Goal: Information Seeking & Learning: Learn about a topic

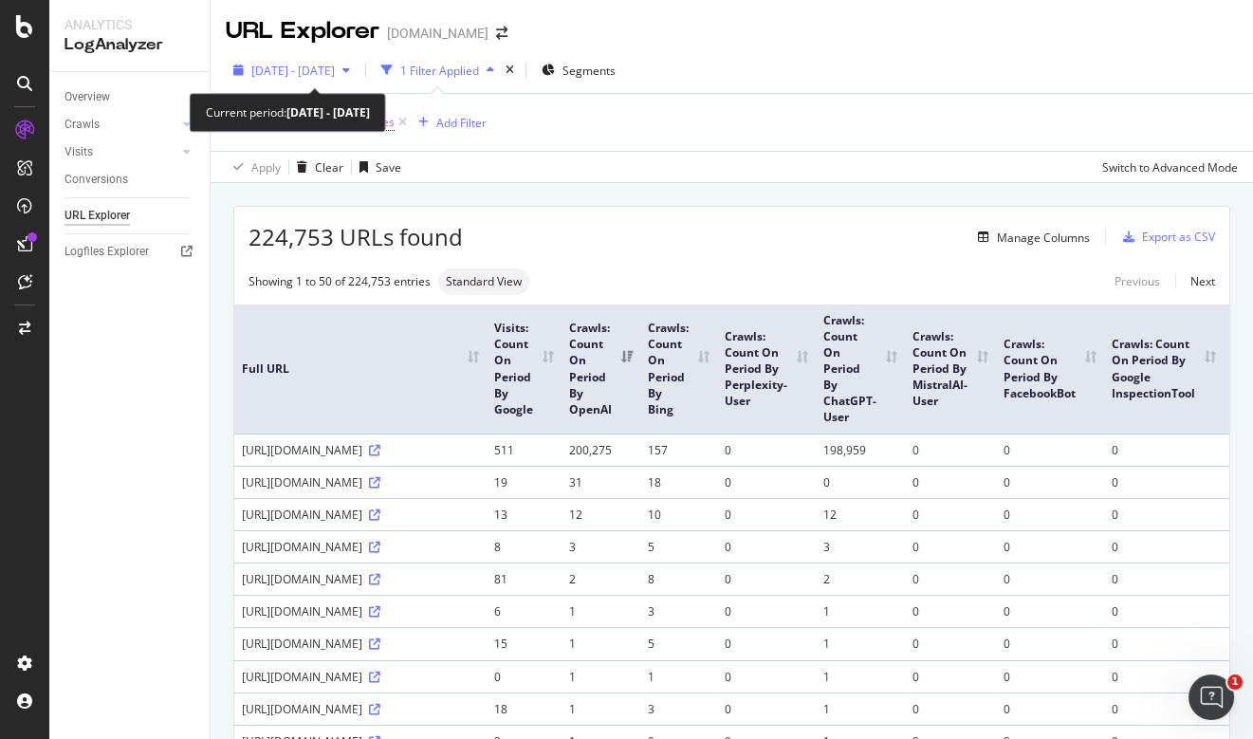
click at [327, 67] on span "2024 Sep. 1st - Sep. 30th" at bounding box center [292, 71] width 83 height 16
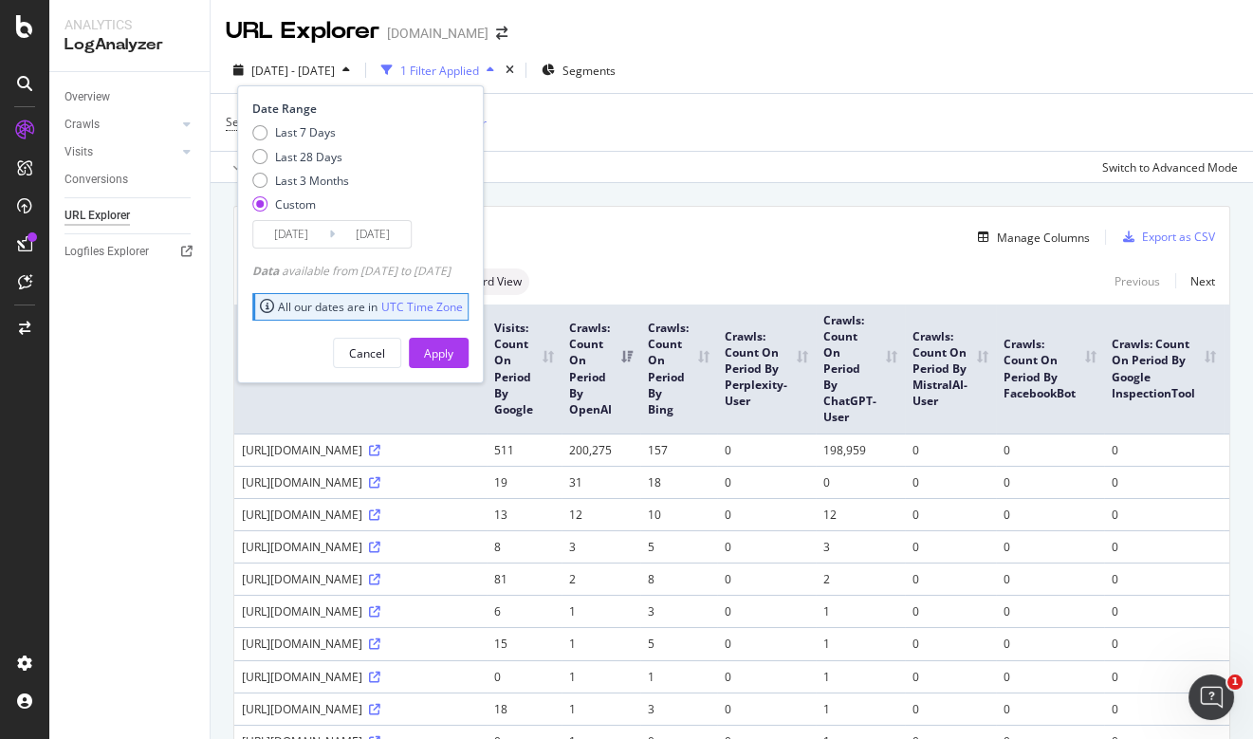
click at [295, 236] on input "2024/09/01" at bounding box center [291, 234] width 76 height 27
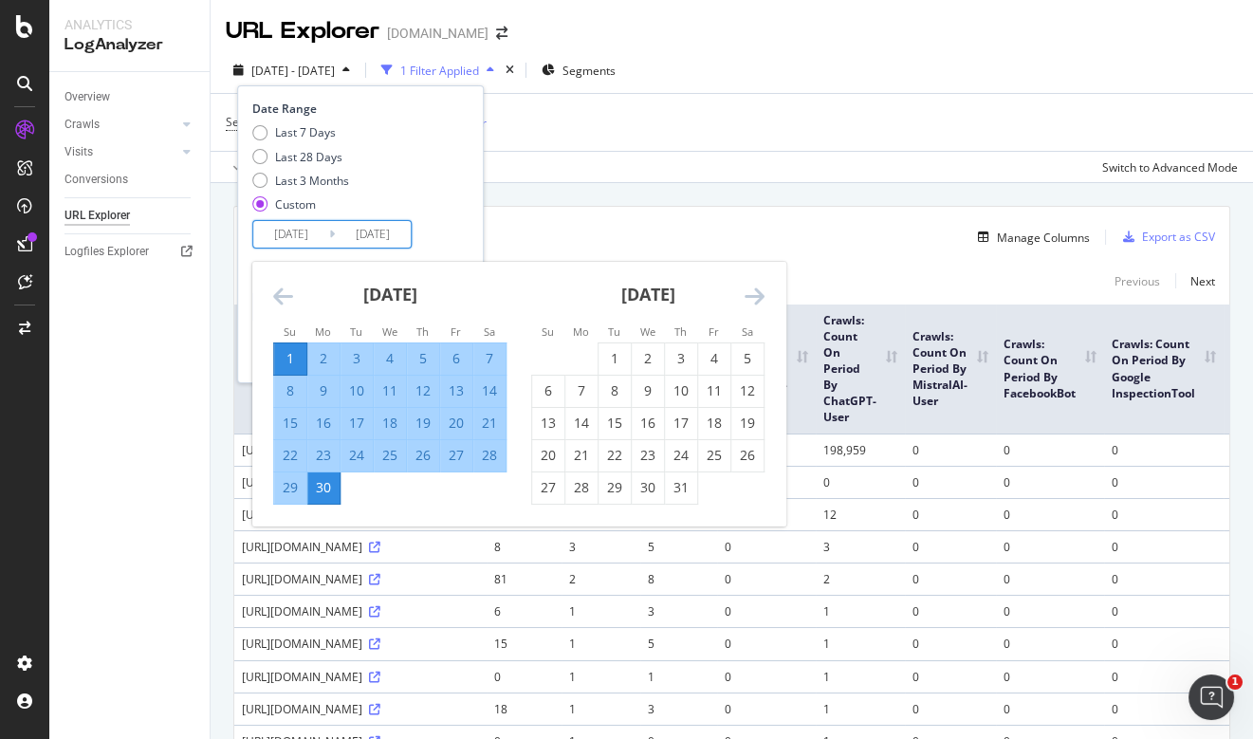
click at [758, 297] on icon "Move forward to switch to the next month." at bounding box center [755, 296] width 20 height 23
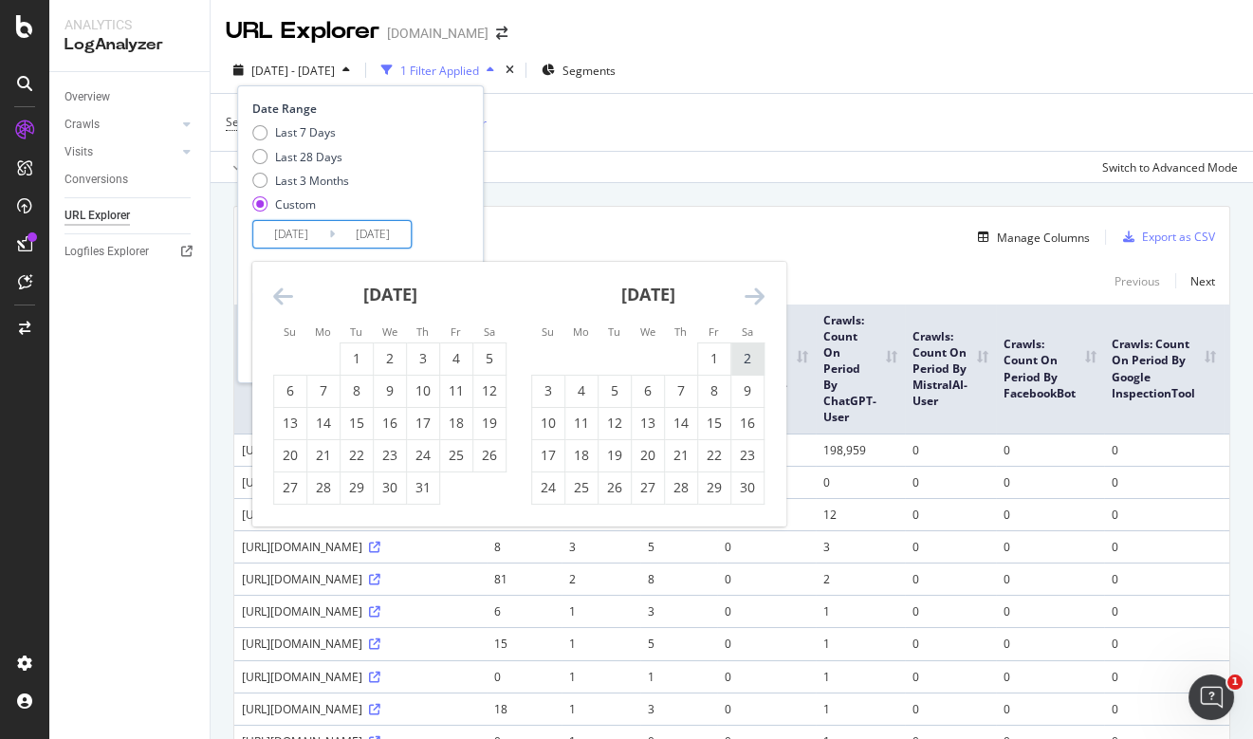
click at [750, 345] on div "2" at bounding box center [747, 358] width 32 height 31
type input "2024/11/02"
click at [748, 354] on div "2" at bounding box center [747, 358] width 32 height 19
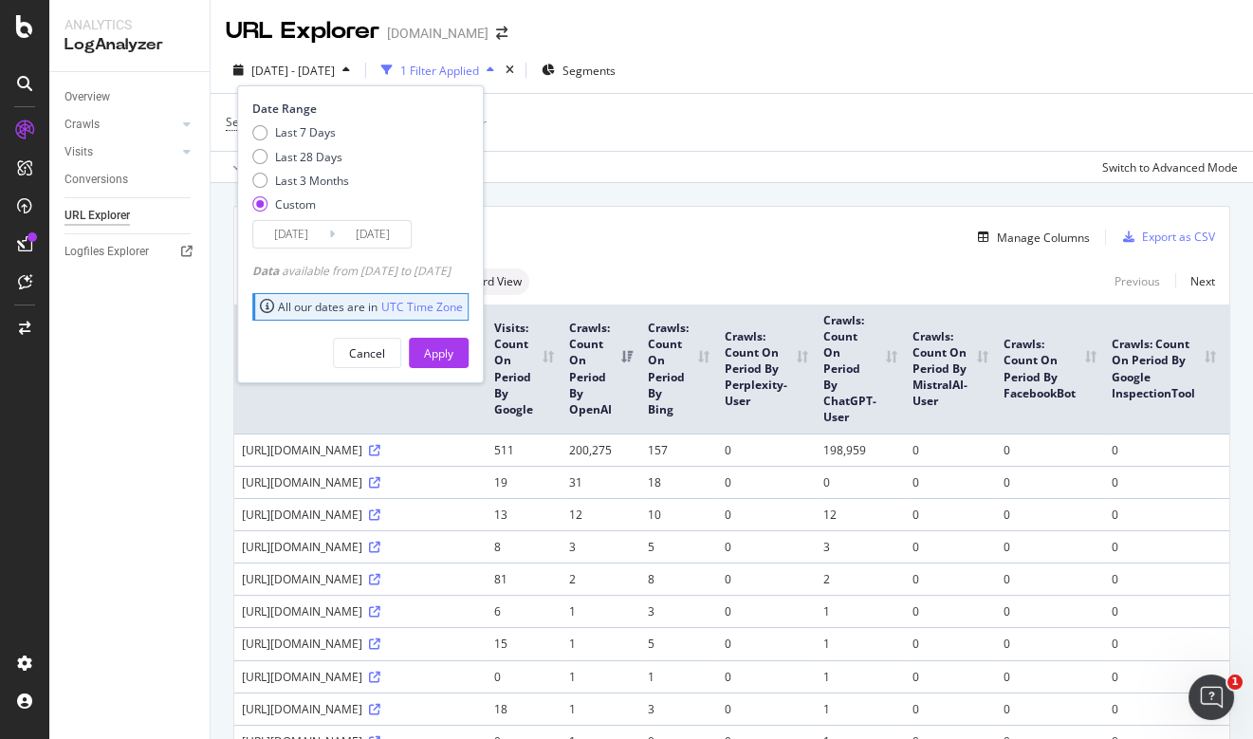
type input "2024/11/02"
click at [469, 361] on button "Apply" at bounding box center [439, 353] width 60 height 30
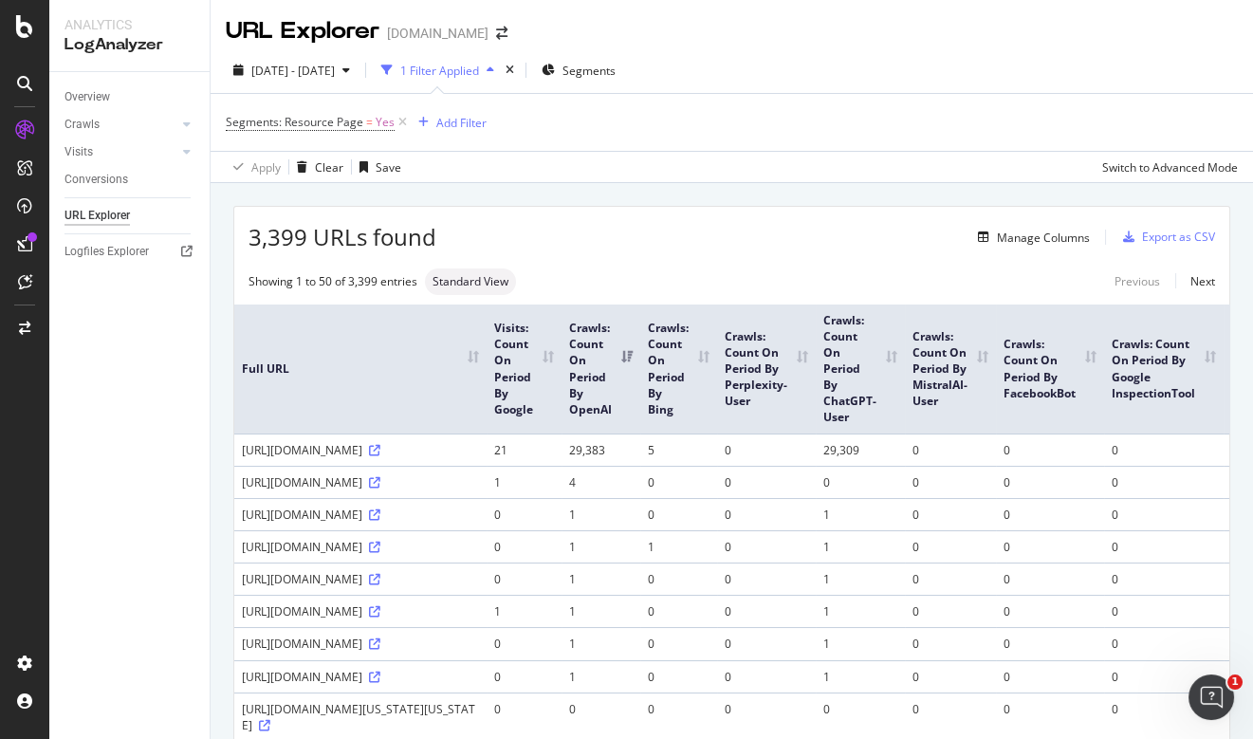
click at [838, 117] on div "Segments: Resource Page = Yes Add Filter" at bounding box center [732, 122] width 1012 height 57
click at [1186, 234] on div "Export as CSV" at bounding box center [1178, 237] width 73 height 16
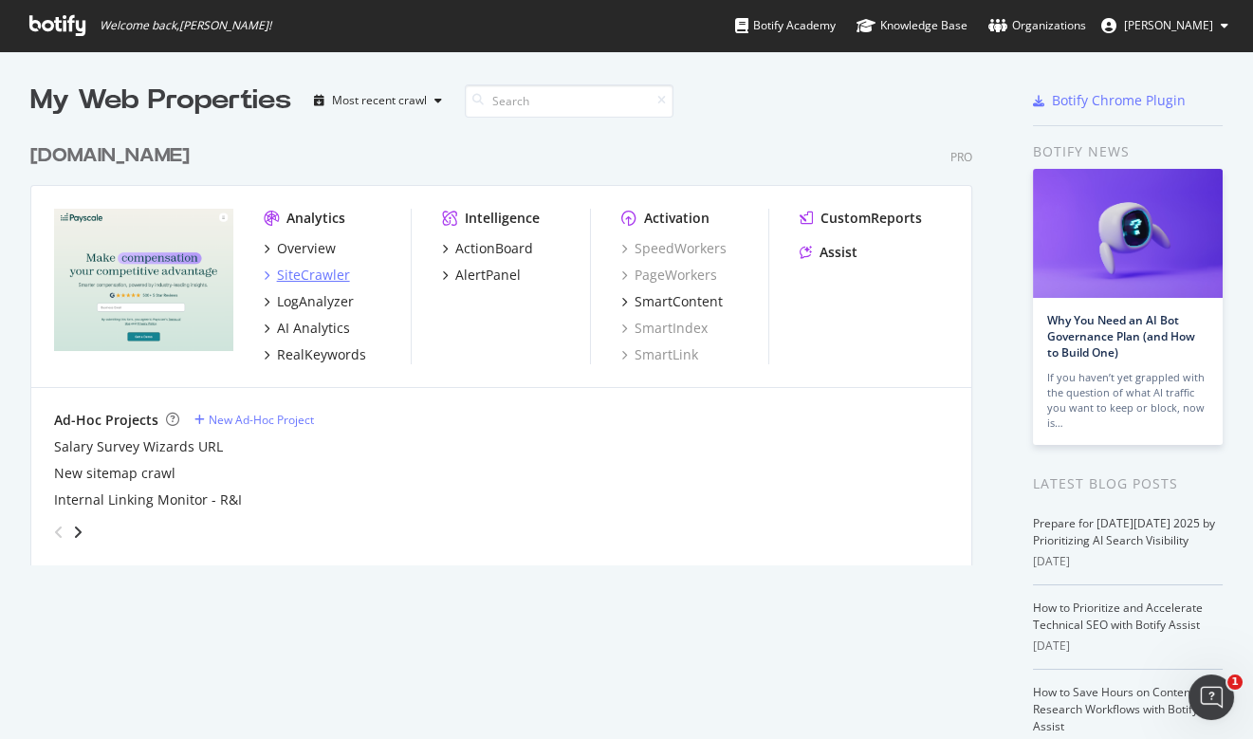
click at [323, 277] on div "SiteCrawler" at bounding box center [313, 275] width 73 height 19
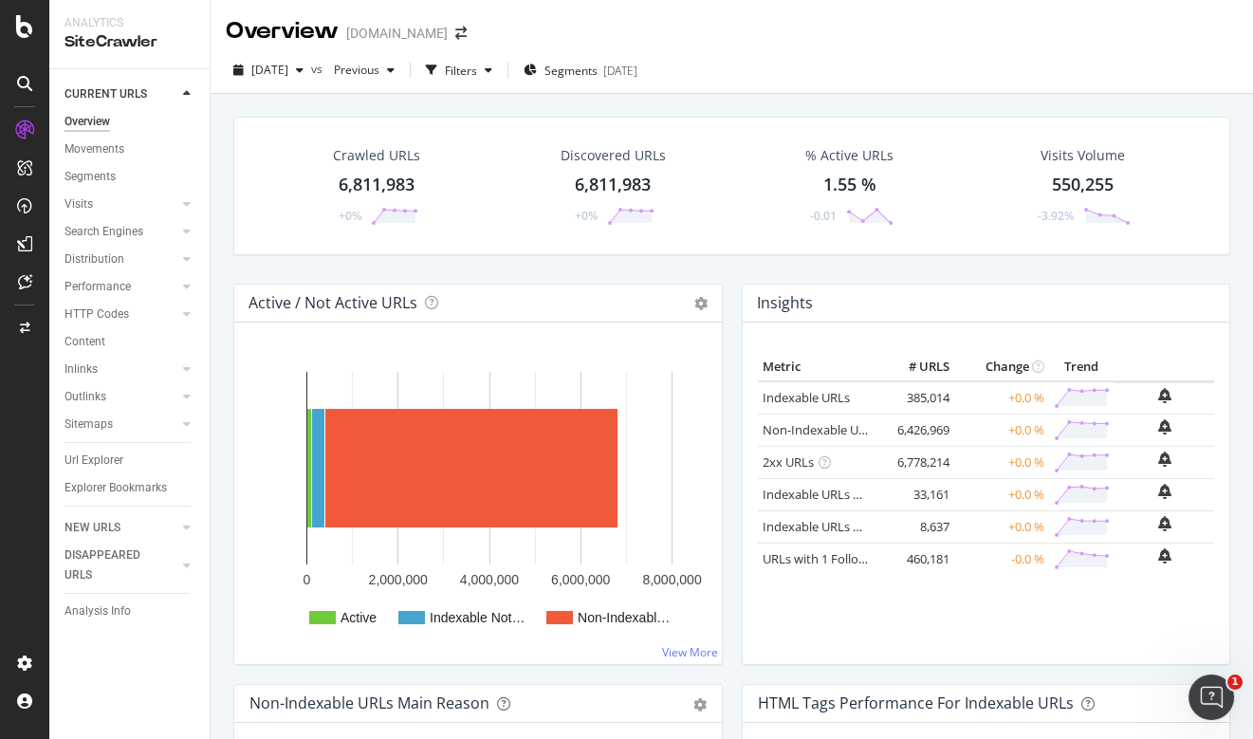
click at [391, 189] on div "6,811,983" at bounding box center [377, 185] width 76 height 25
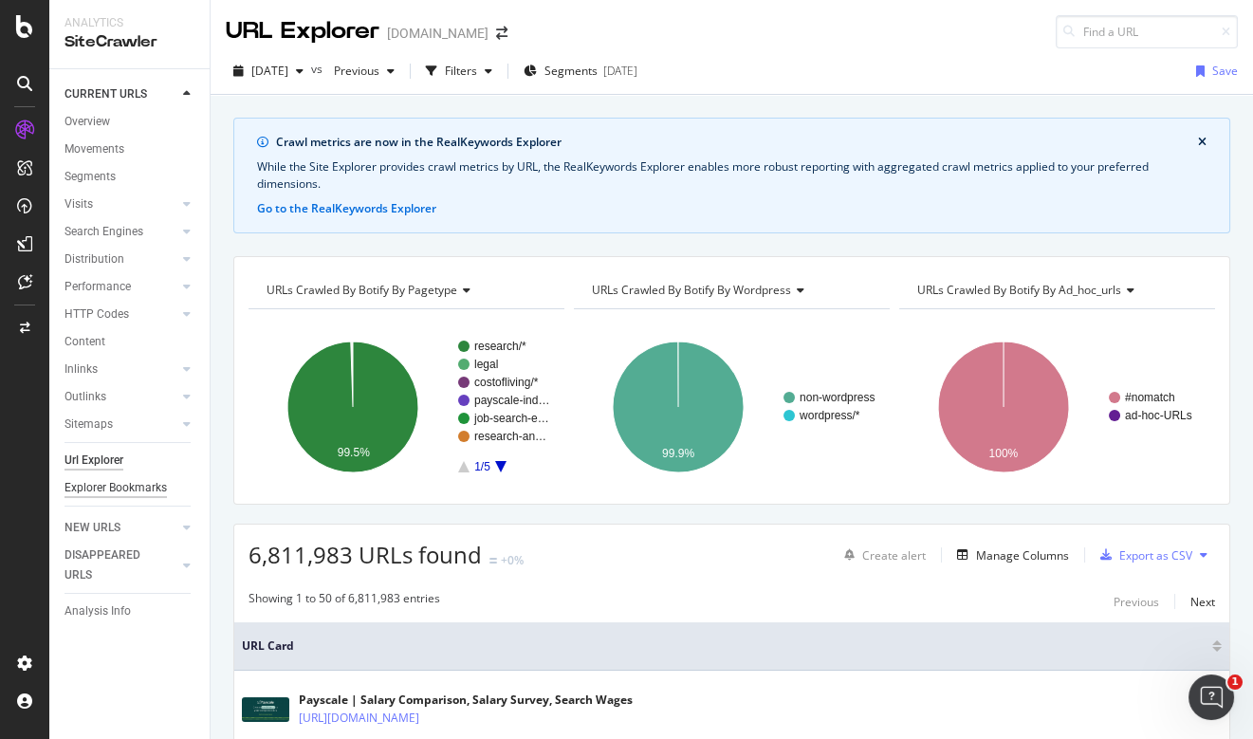
click at [138, 490] on div "Explorer Bookmarks" at bounding box center [116, 488] width 102 height 20
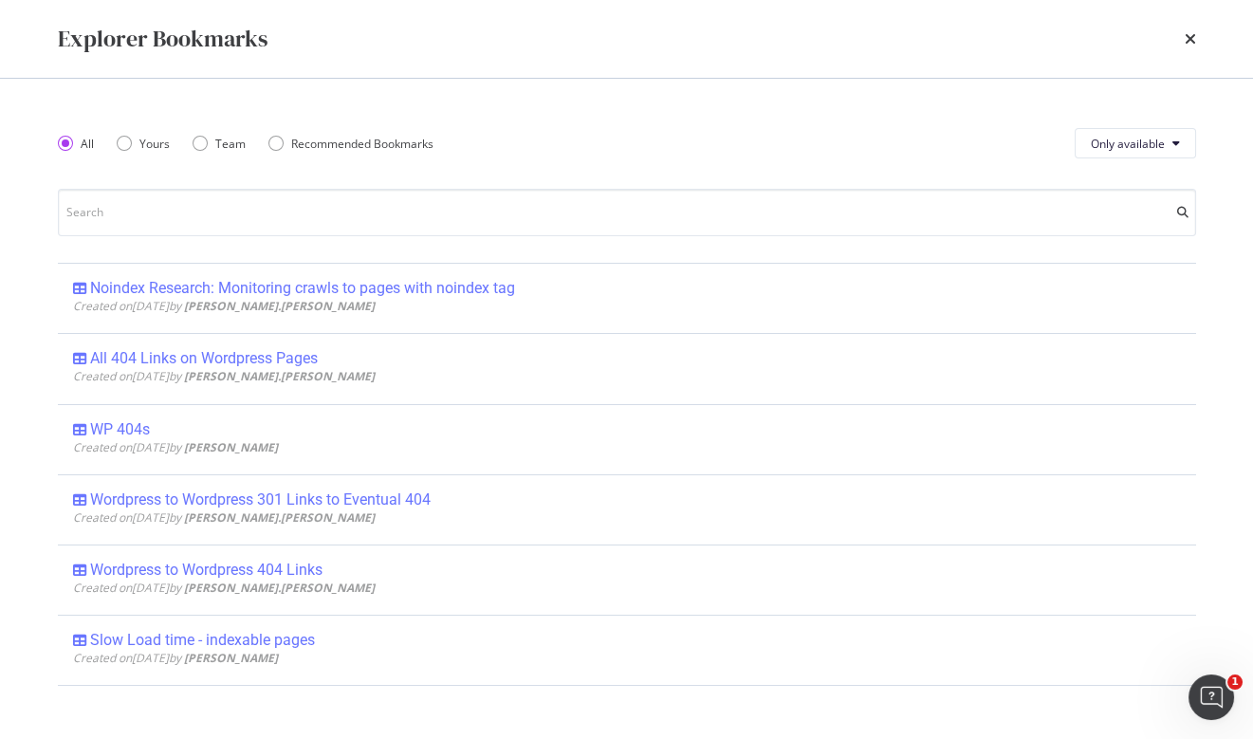
click at [1211, 32] on div "Explorer Bookmarks" at bounding box center [627, 39] width 1214 height 78
click at [1194, 39] on icon "times" at bounding box center [1190, 38] width 11 height 15
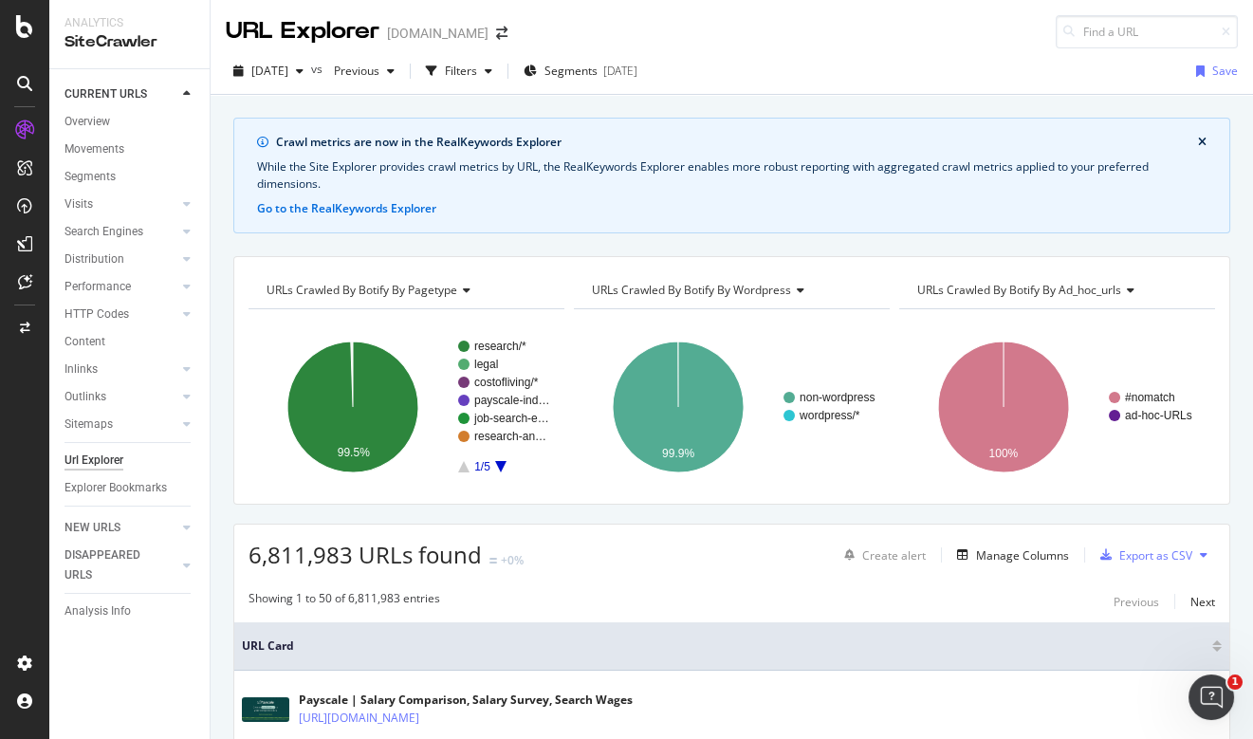
click at [93, 458] on div "Url Explorer" at bounding box center [94, 461] width 59 height 20
click at [98, 410] on div "Outlinks" at bounding box center [137, 397] width 145 height 28
click at [376, 213] on button "Go to the RealKeywords Explorer" at bounding box center [346, 208] width 179 height 17
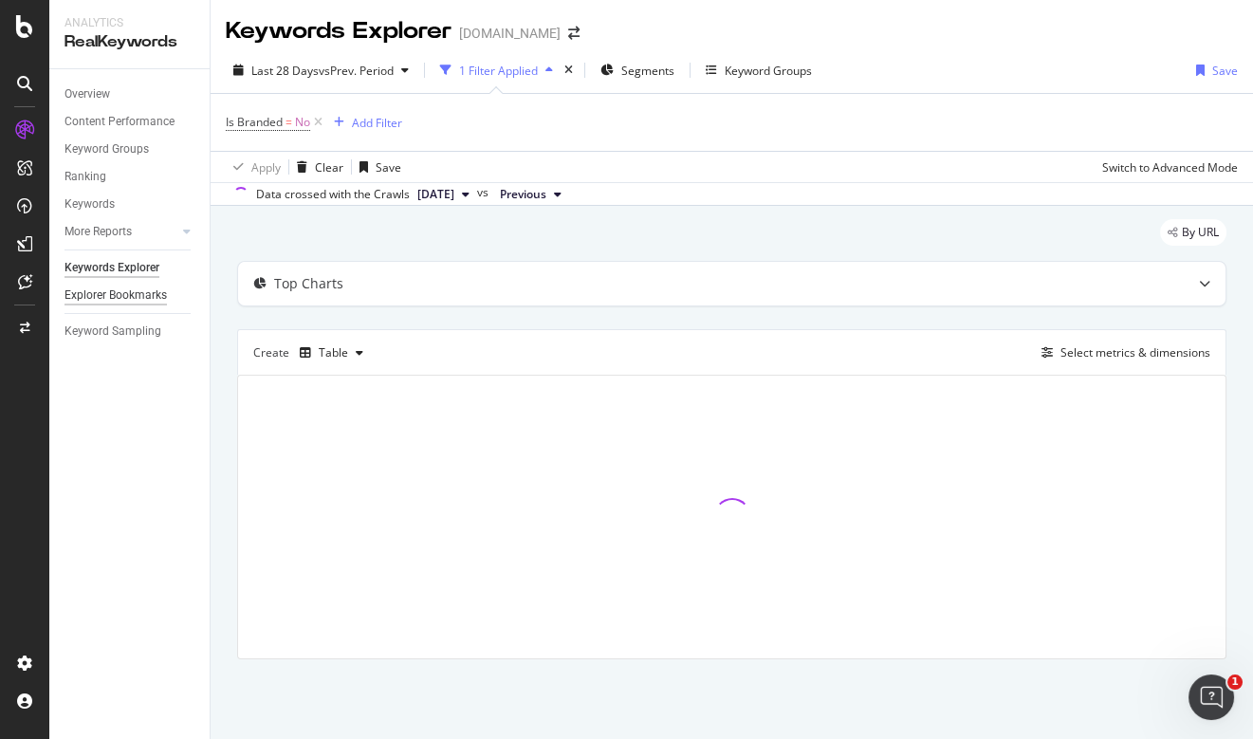
click at [104, 296] on div "Explorer Bookmarks" at bounding box center [116, 296] width 102 height 20
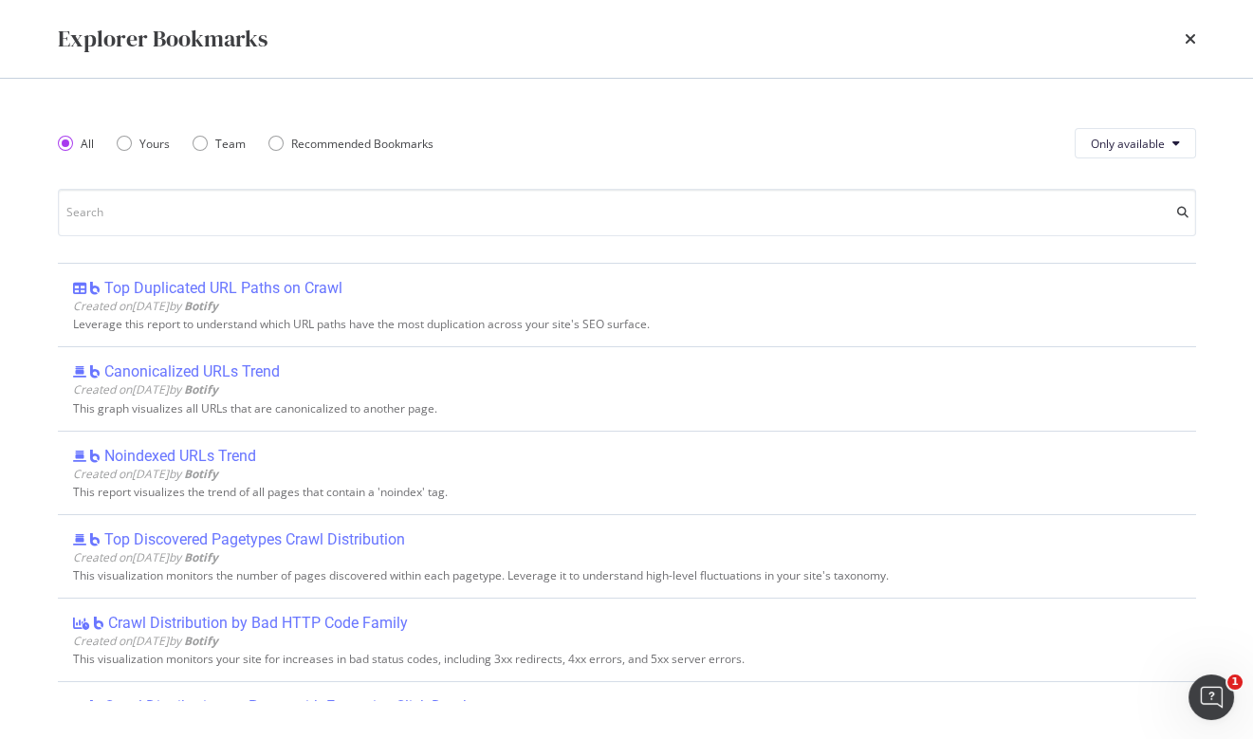
click at [1186, 28] on div "times" at bounding box center [1190, 39] width 11 height 32
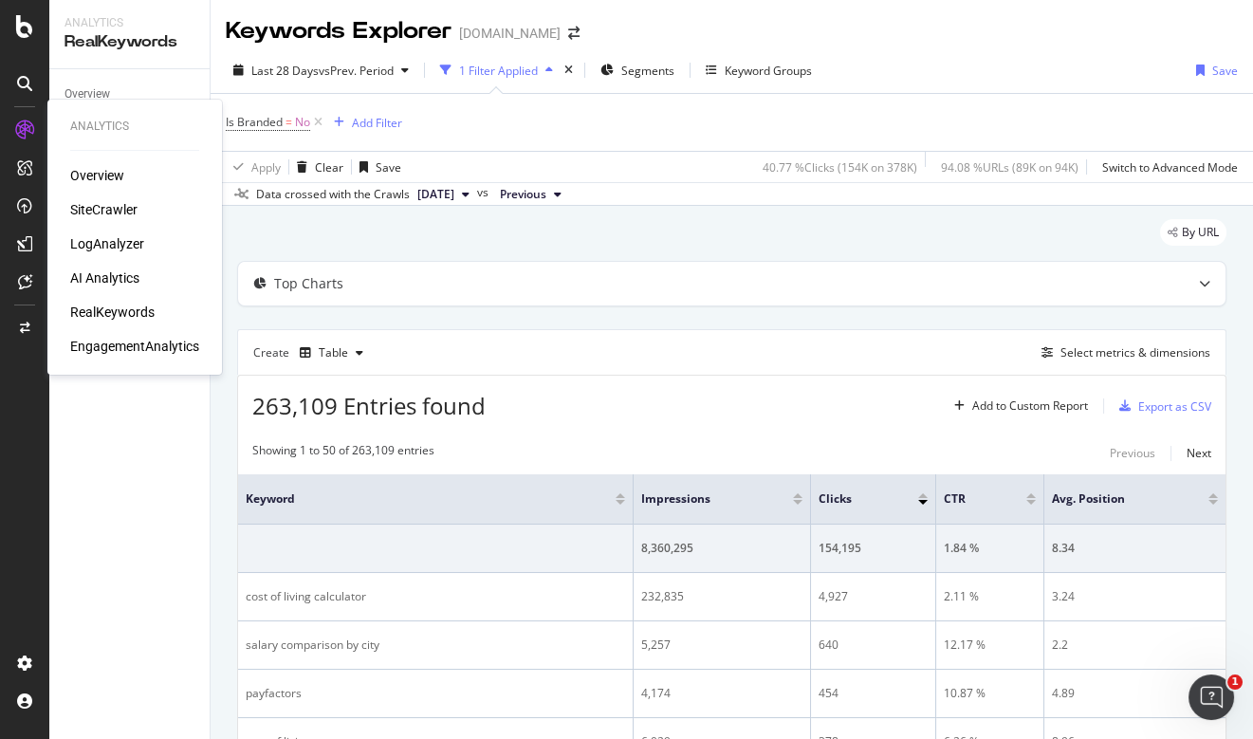
click at [101, 212] on div "SiteCrawler" at bounding box center [103, 209] width 67 height 19
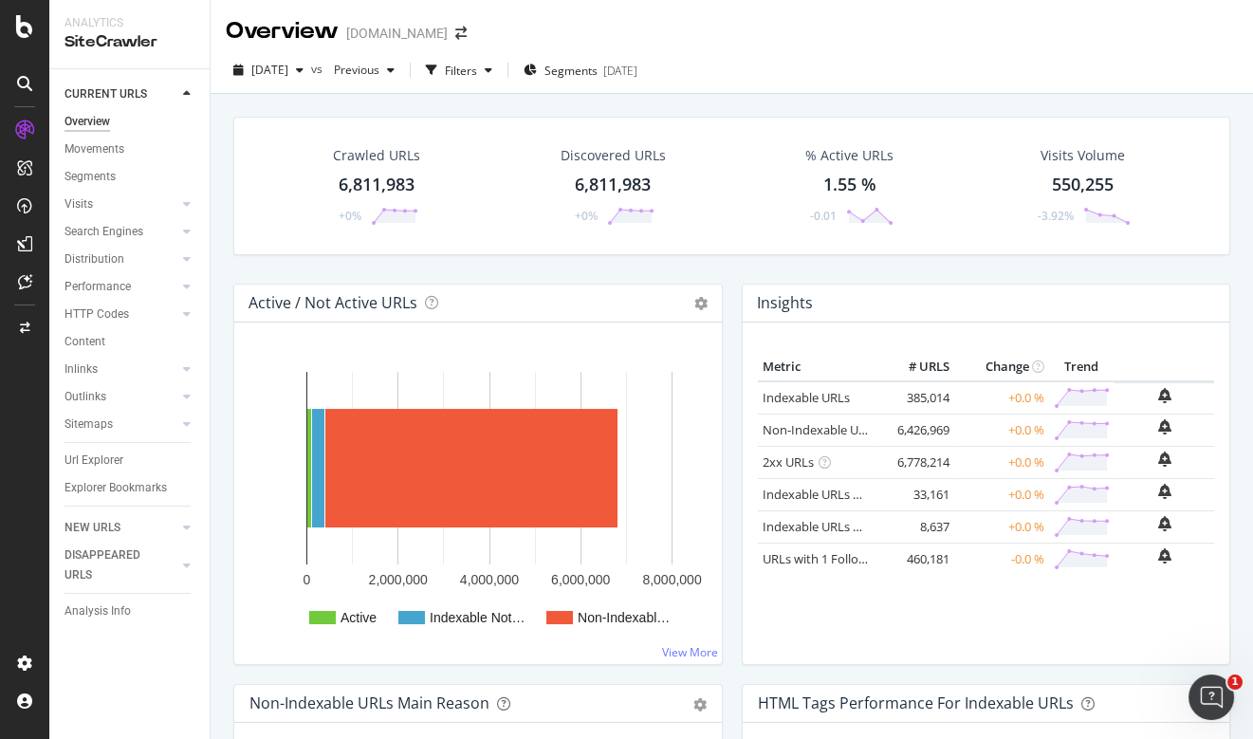
click at [380, 191] on div "6,811,983" at bounding box center [377, 185] width 76 height 25
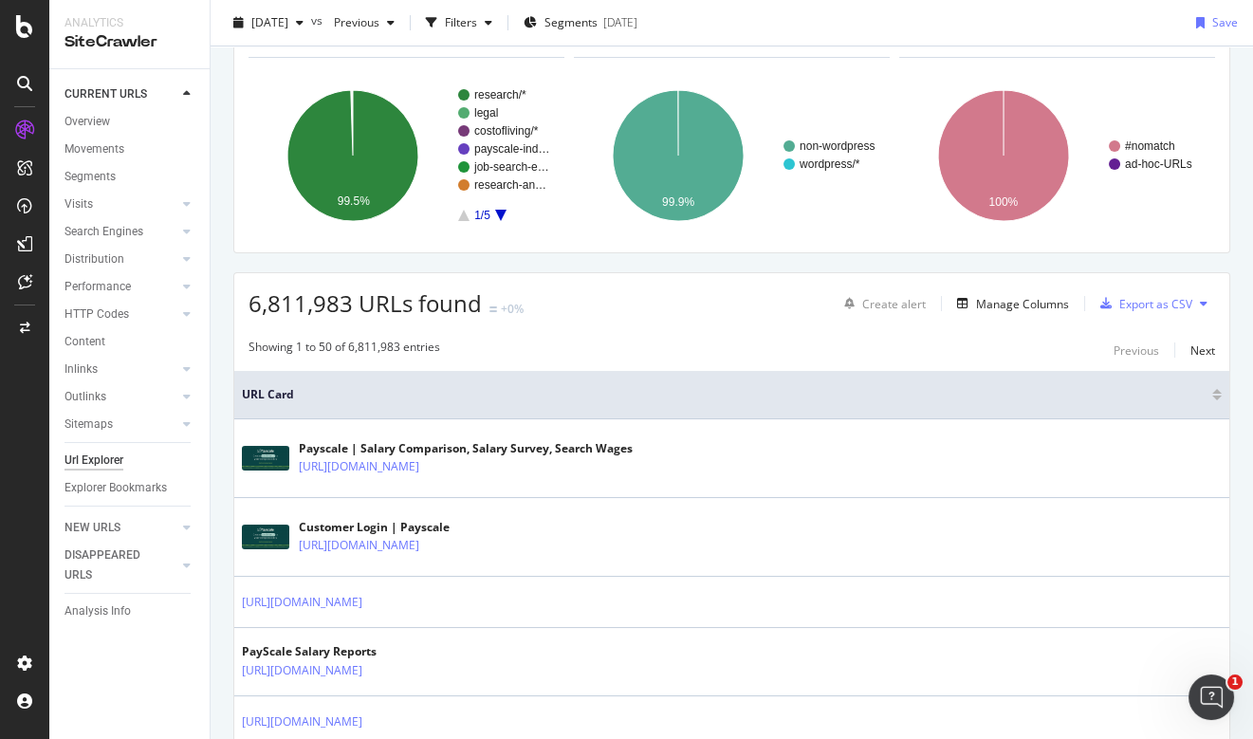
scroll to position [256, 0]
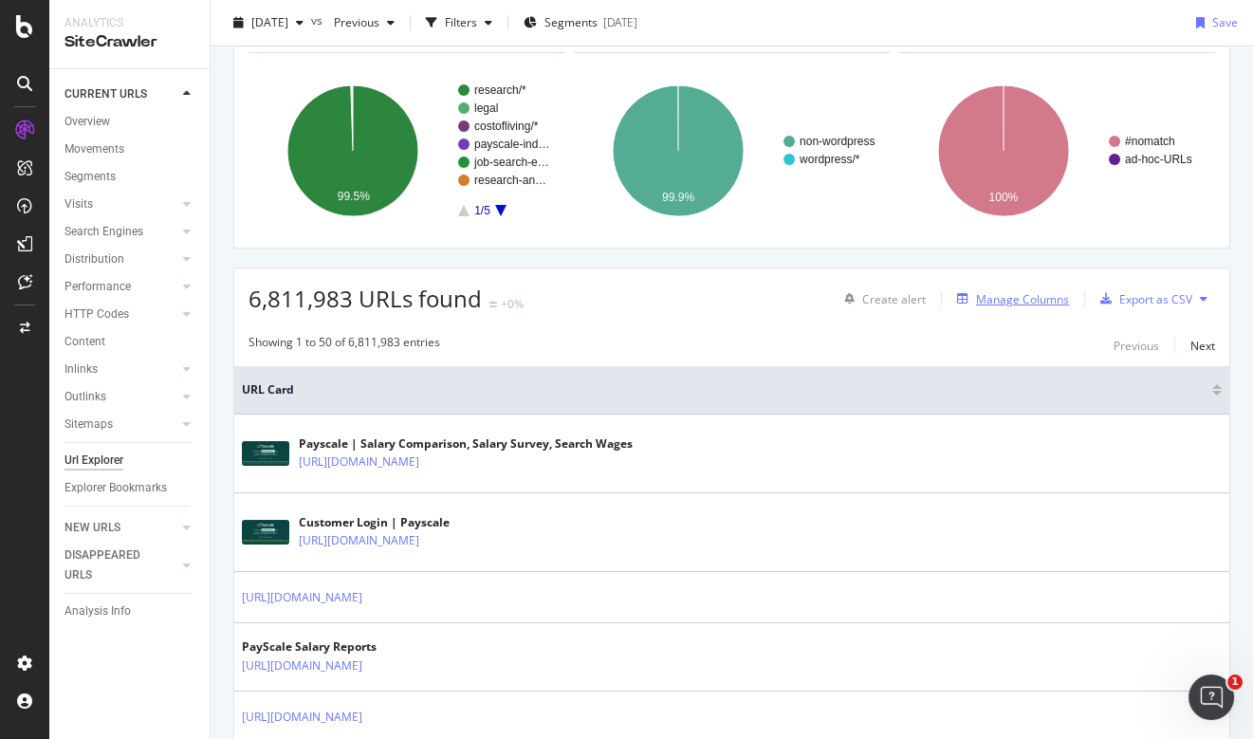
click at [1043, 307] on div "Manage Columns" at bounding box center [1010, 298] width 120 height 21
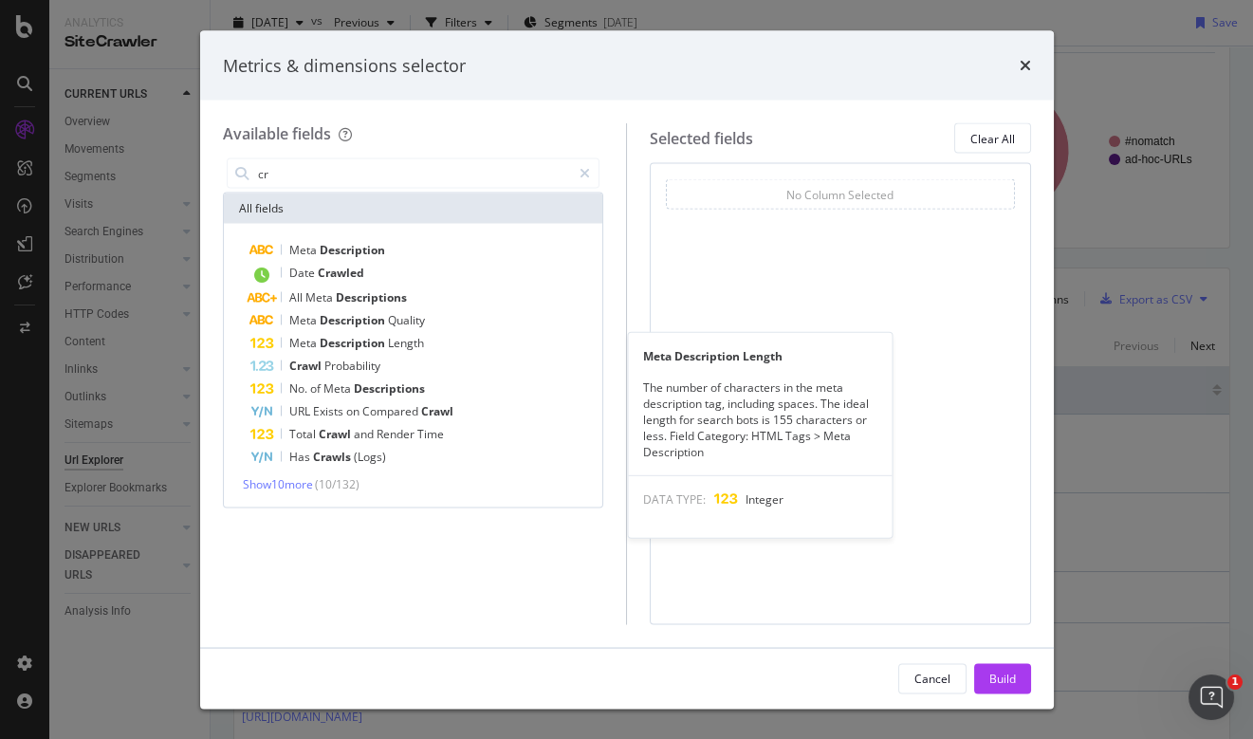
type input "c"
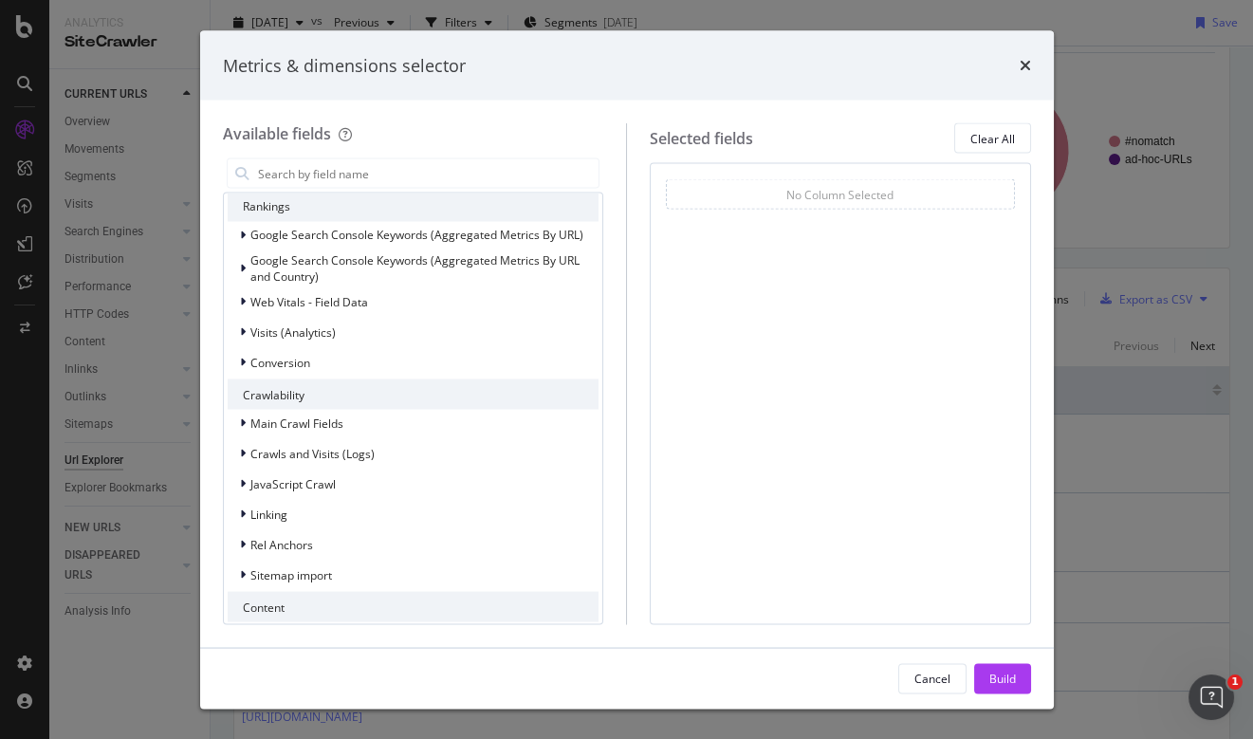
scroll to position [196, 0]
click at [307, 421] on span "Main Crawl Fields" at bounding box center [296, 420] width 93 height 16
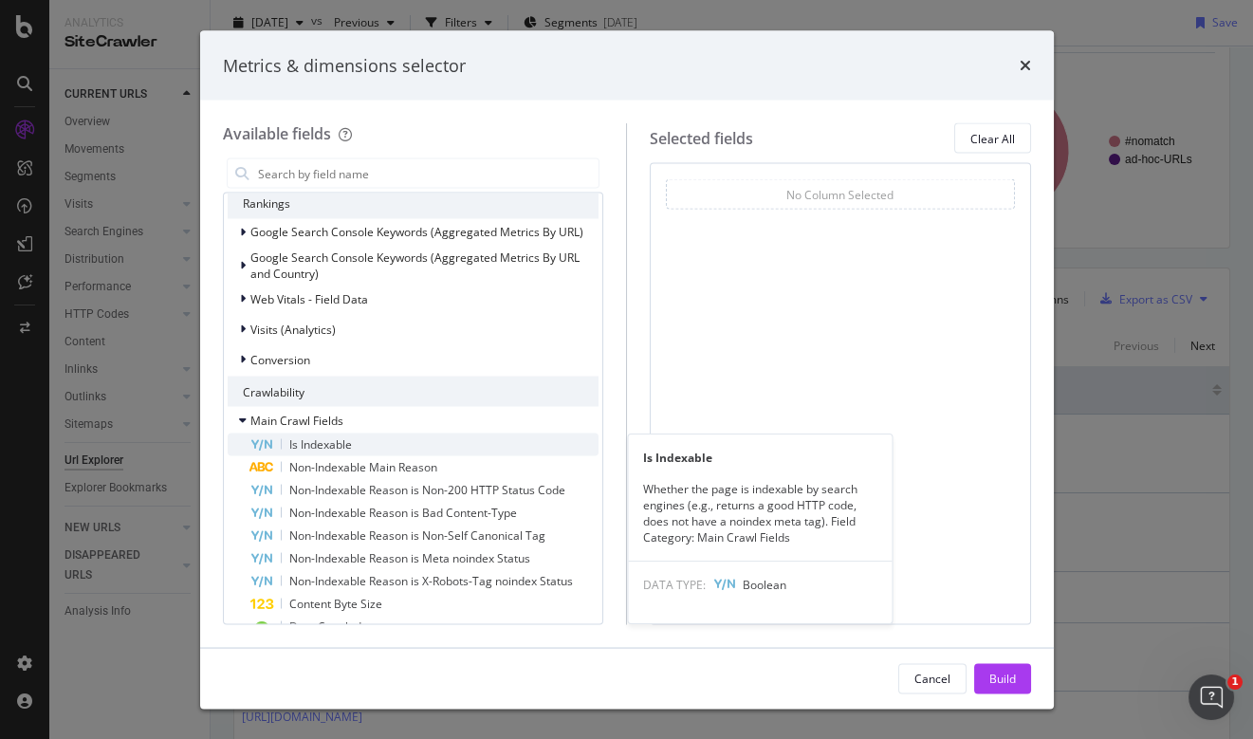
click at [306, 445] on span "Is Indexable" at bounding box center [320, 444] width 63 height 16
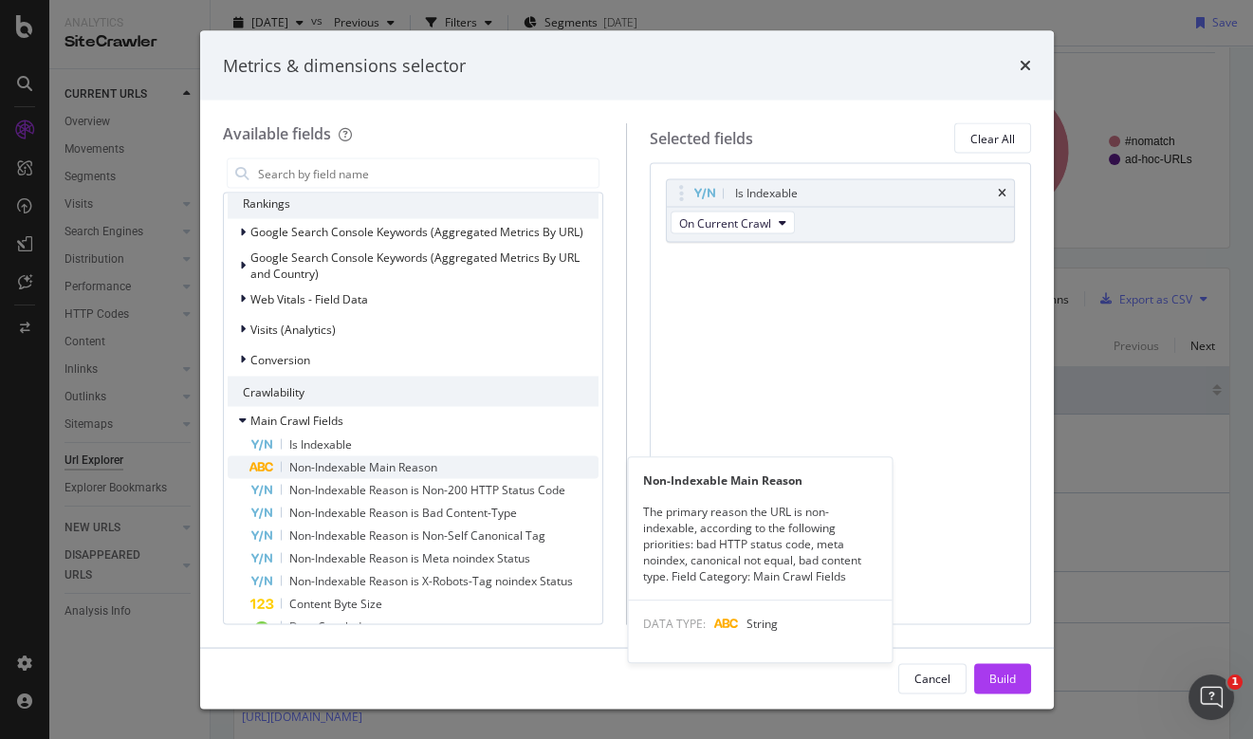
click at [311, 465] on span "Non-Indexable Main Reason" at bounding box center [363, 467] width 148 height 16
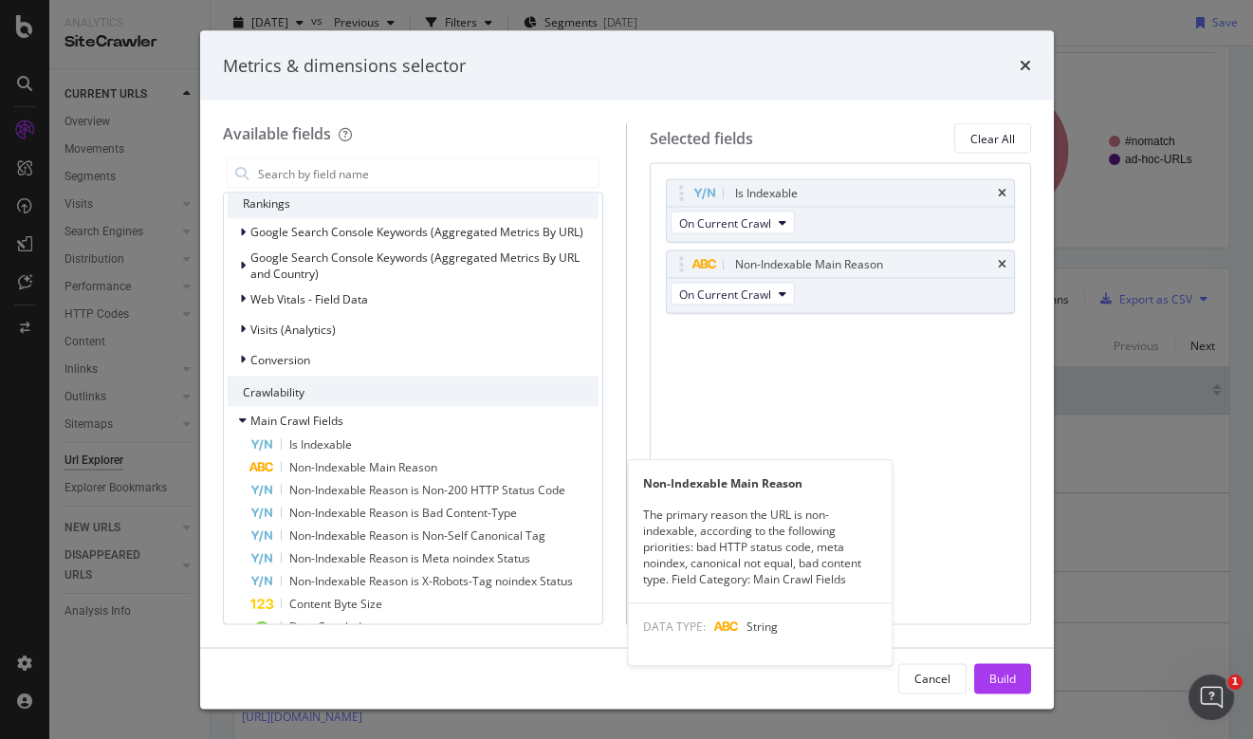
scroll to position [0, 0]
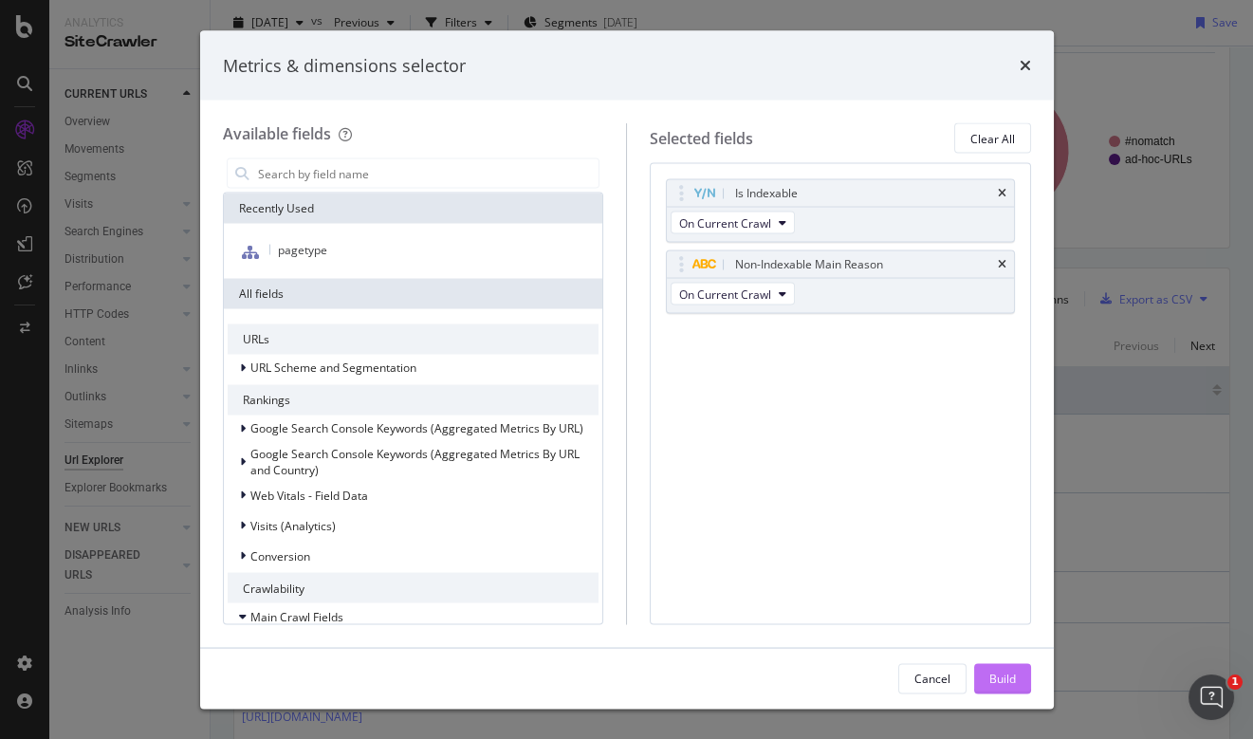
click at [1015, 684] on div "Build" at bounding box center [1002, 678] width 27 height 16
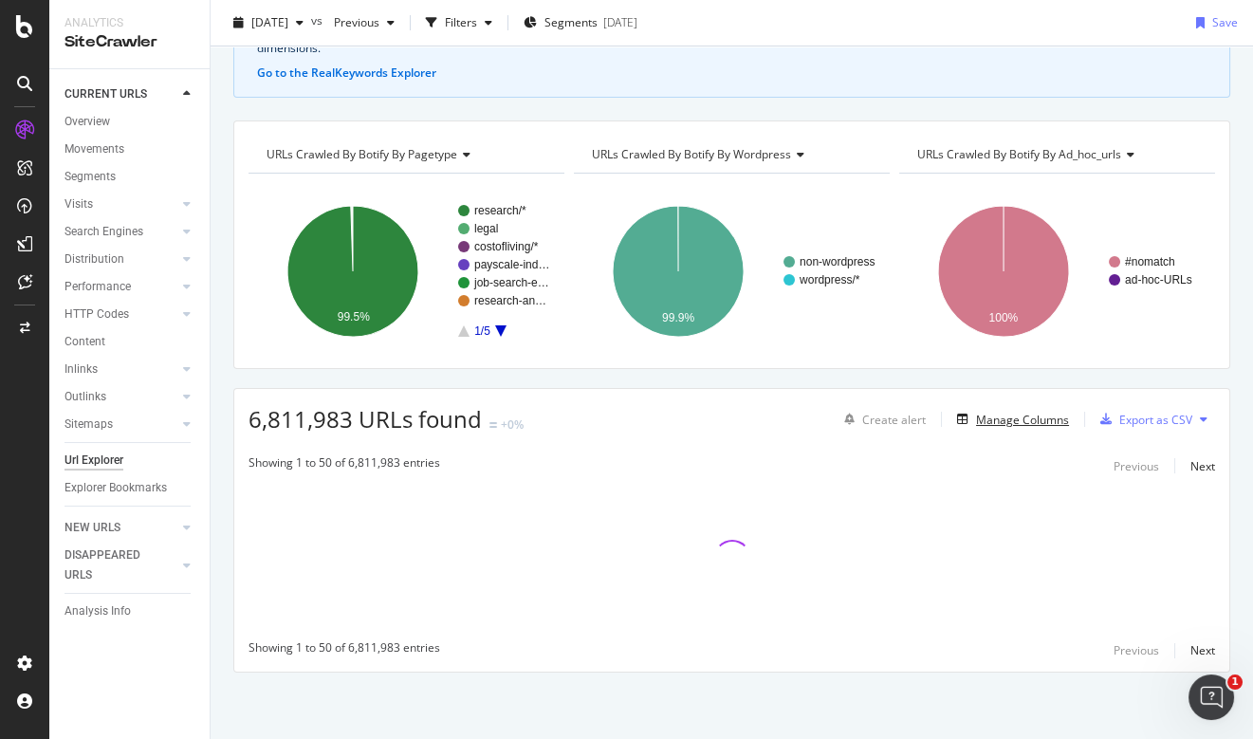
scroll to position [135, 0]
click at [477, 20] on div "Filters" at bounding box center [461, 22] width 32 height 16
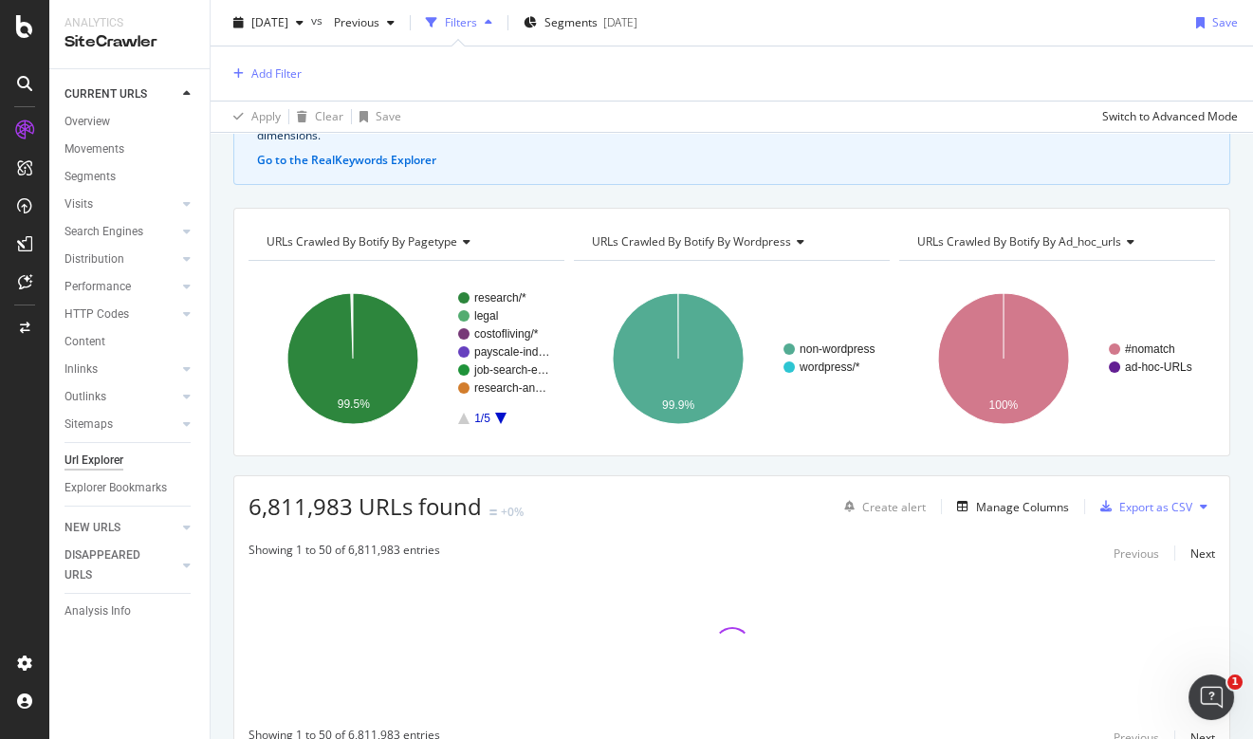
scroll to position [221, 0]
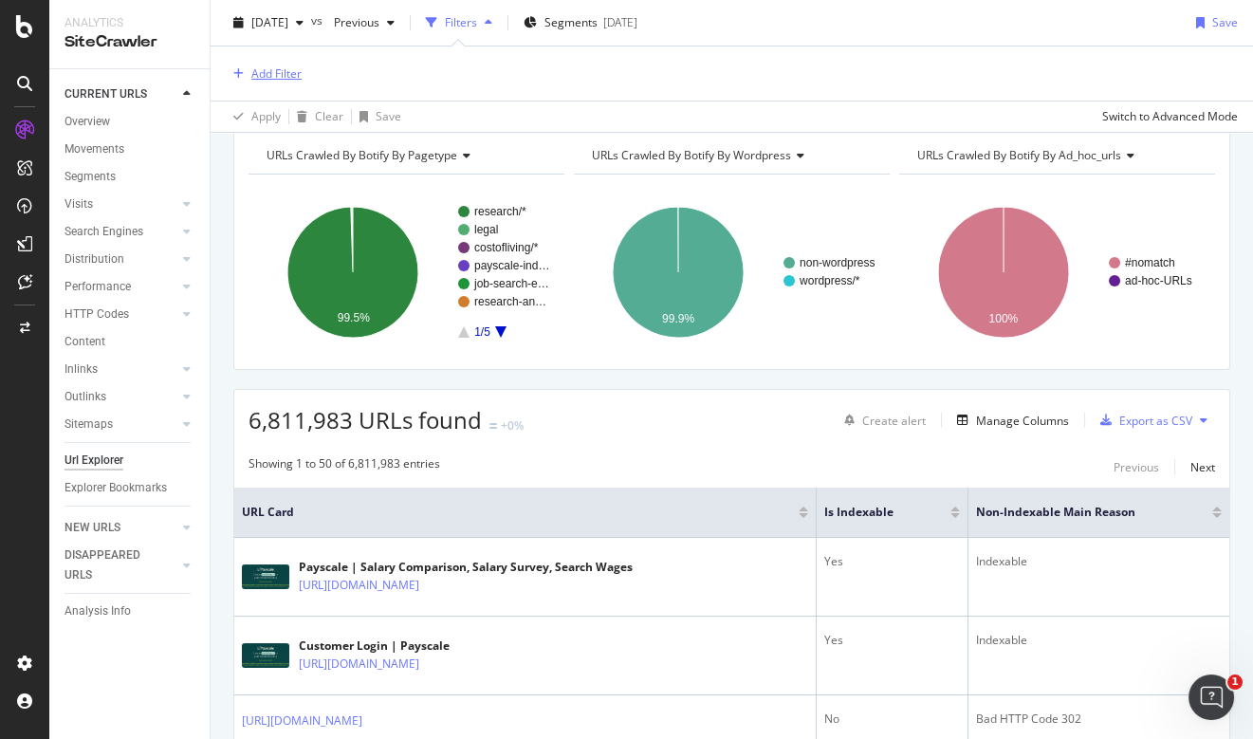
click at [269, 71] on div "Add Filter" at bounding box center [276, 73] width 50 height 16
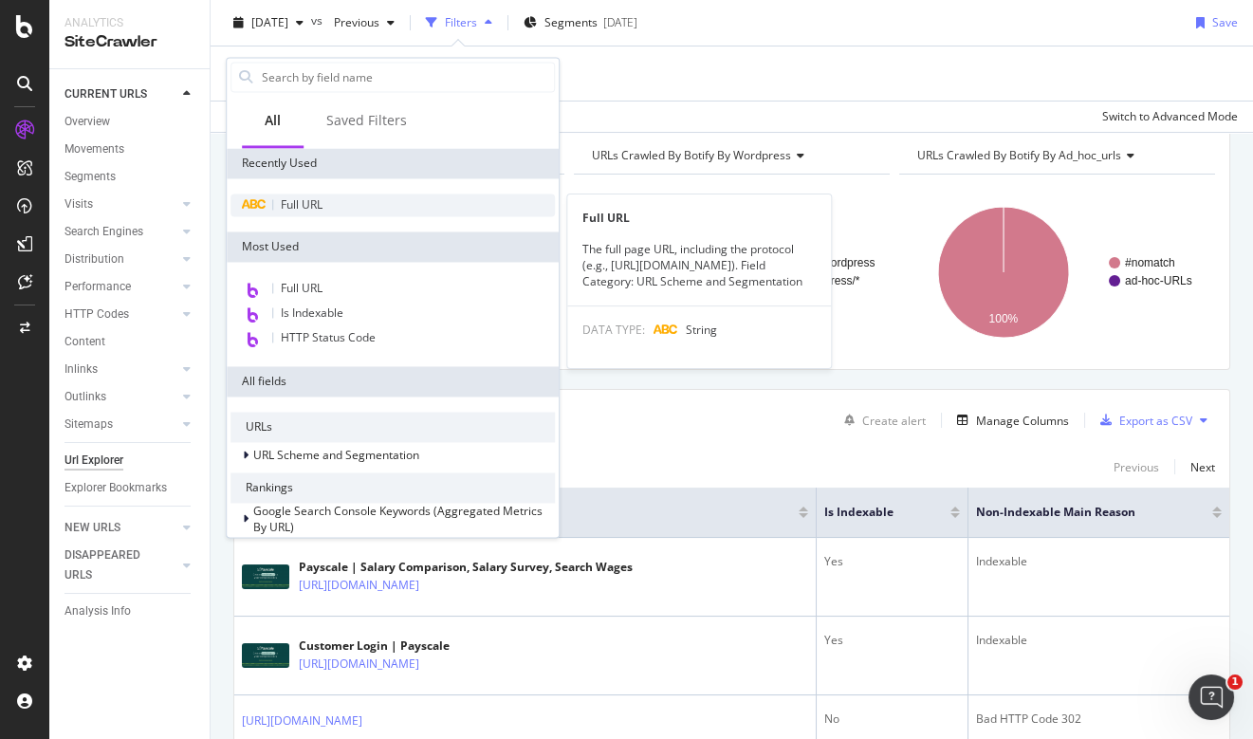
click at [307, 210] on span "Full URL" at bounding box center [302, 204] width 42 height 16
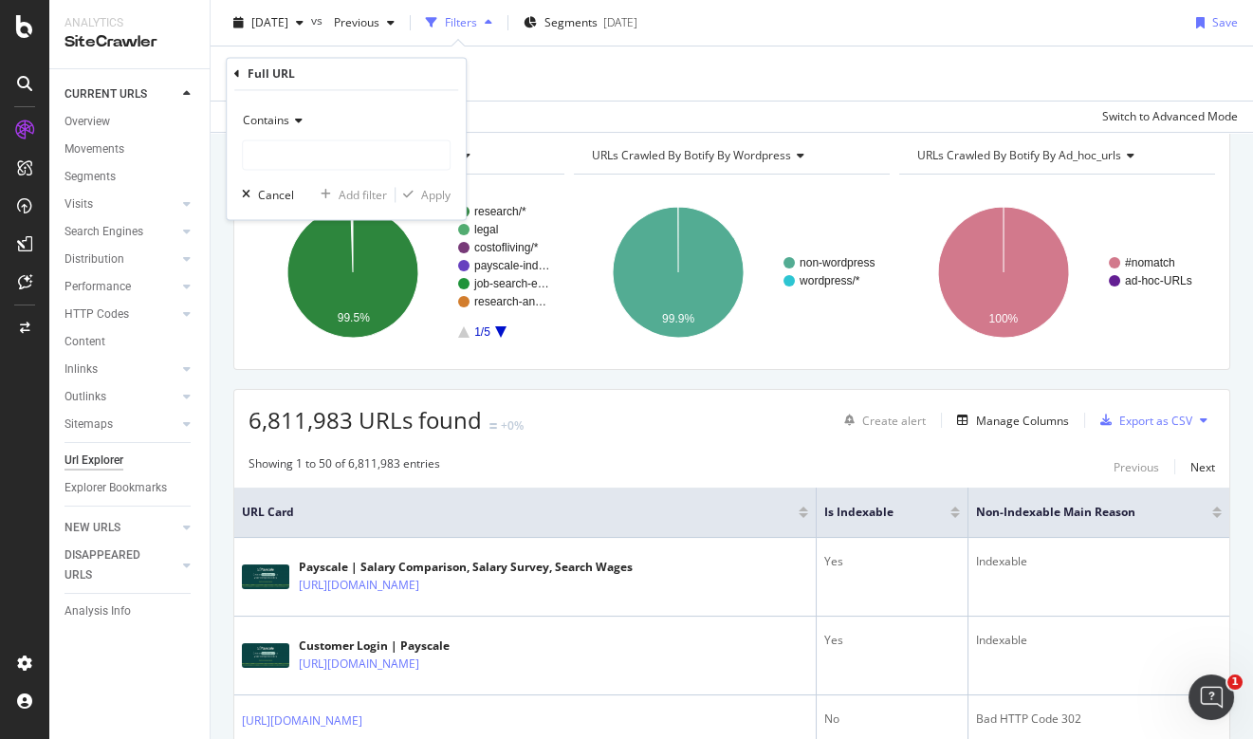
click at [337, 136] on div "Contains" at bounding box center [346, 138] width 209 height 65
click at [337, 158] on input "text" at bounding box center [346, 155] width 207 height 30
type input "/s/"
click at [444, 195] on div "Apply" at bounding box center [435, 195] width 29 height 16
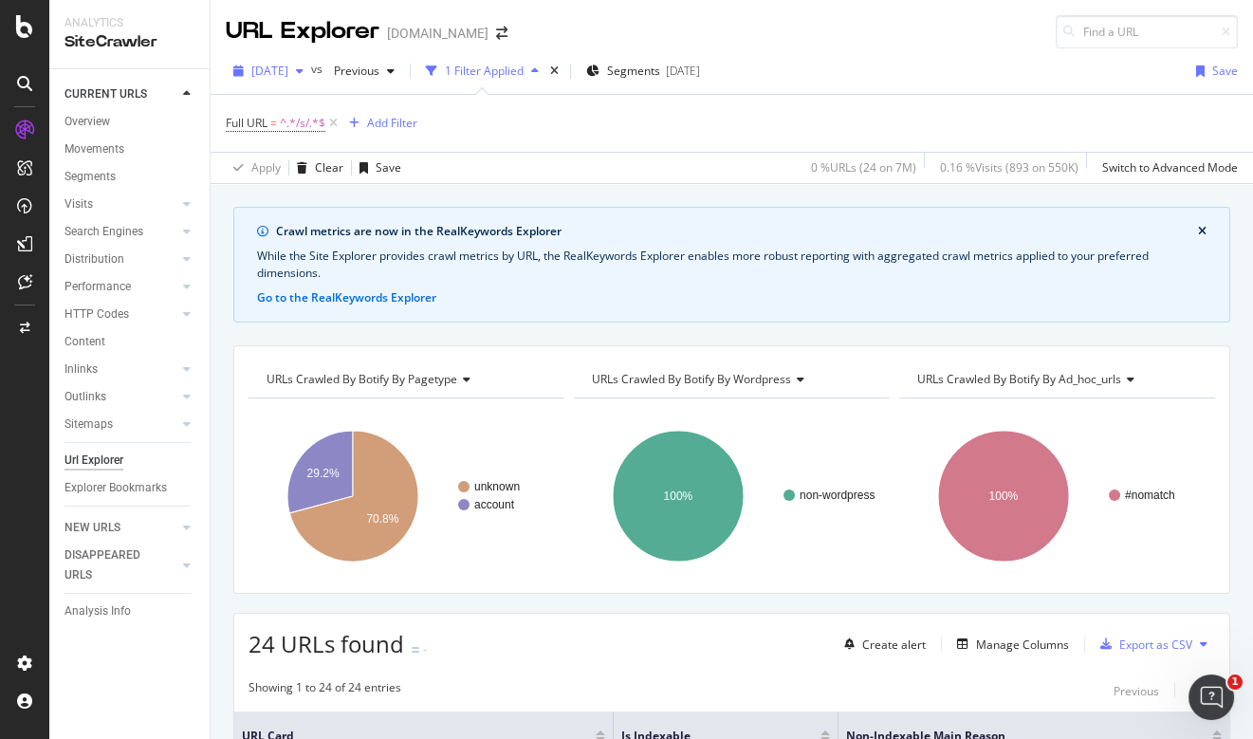
click at [288, 72] on span "[DATE]" at bounding box center [269, 71] width 37 height 16
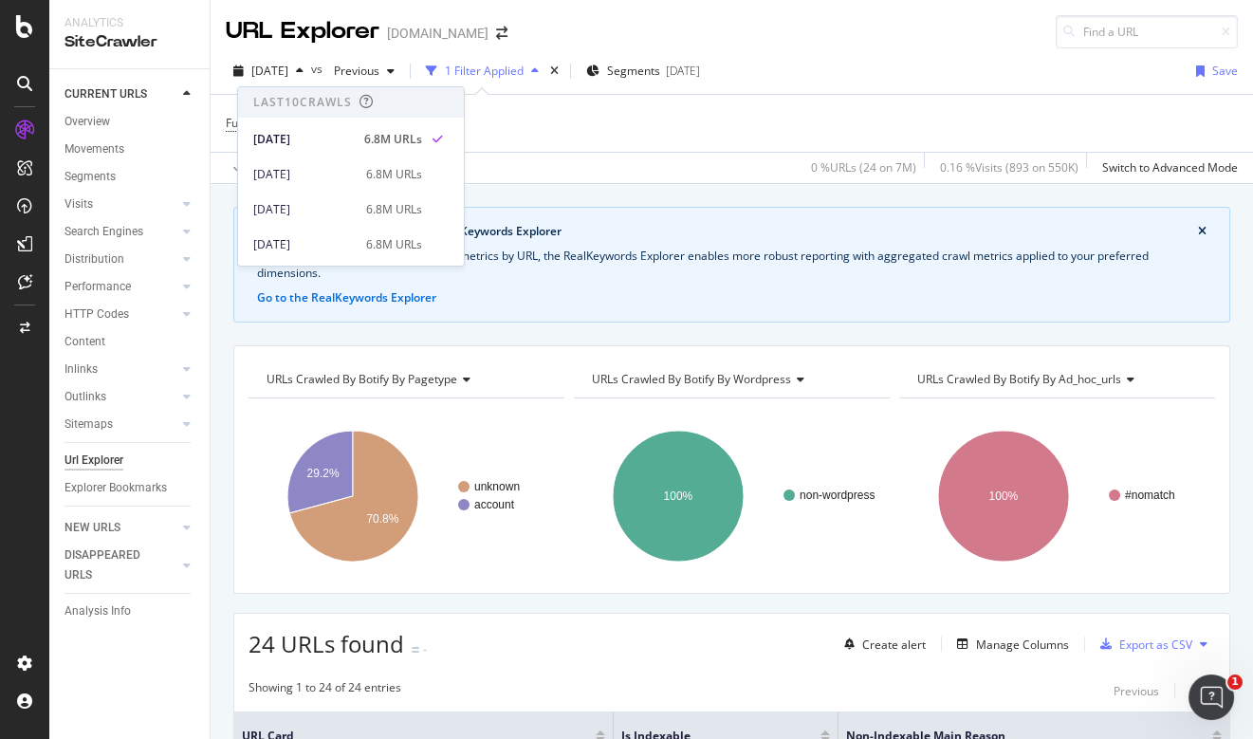
click at [688, 153] on div "Apply Clear Save 0 % URLs ( 24 on 7M ) 0.16 % Visits ( 893 on 550K ) Switch to …" at bounding box center [732, 167] width 1043 height 31
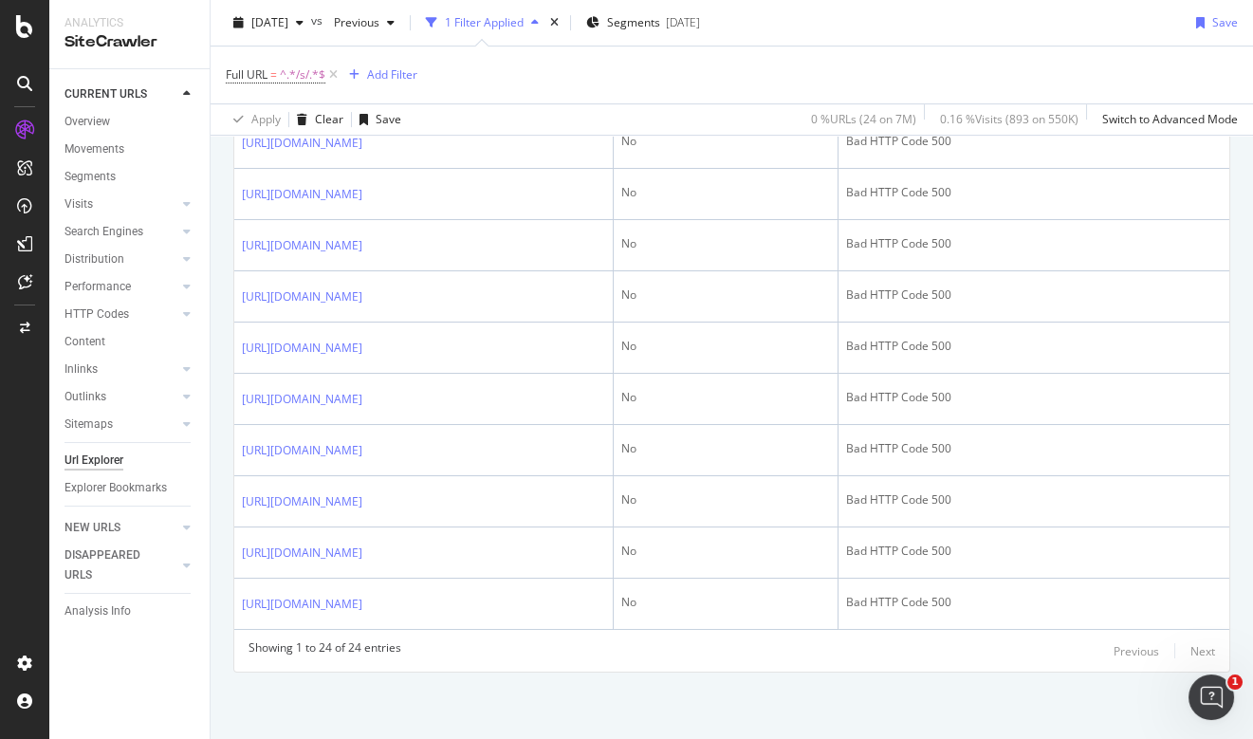
scroll to position [1940, 0]
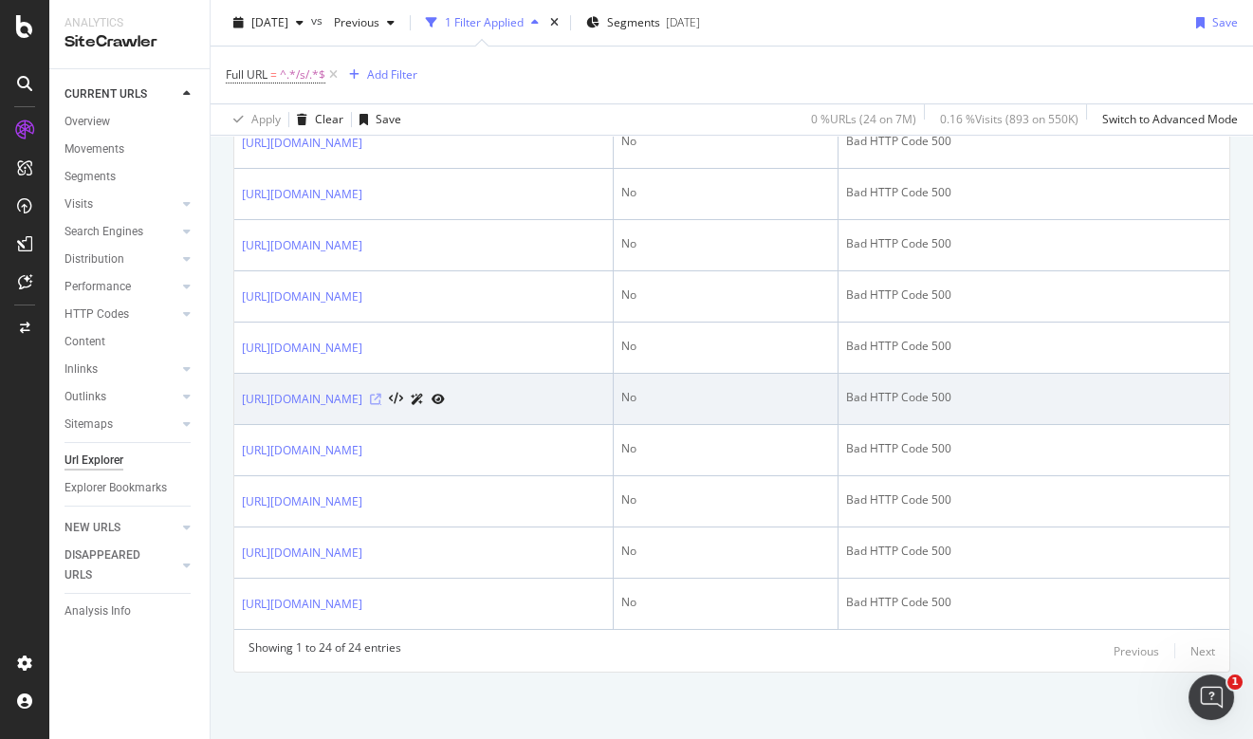
click at [381, 394] on icon at bounding box center [375, 399] width 11 height 11
